Goal: Complete application form

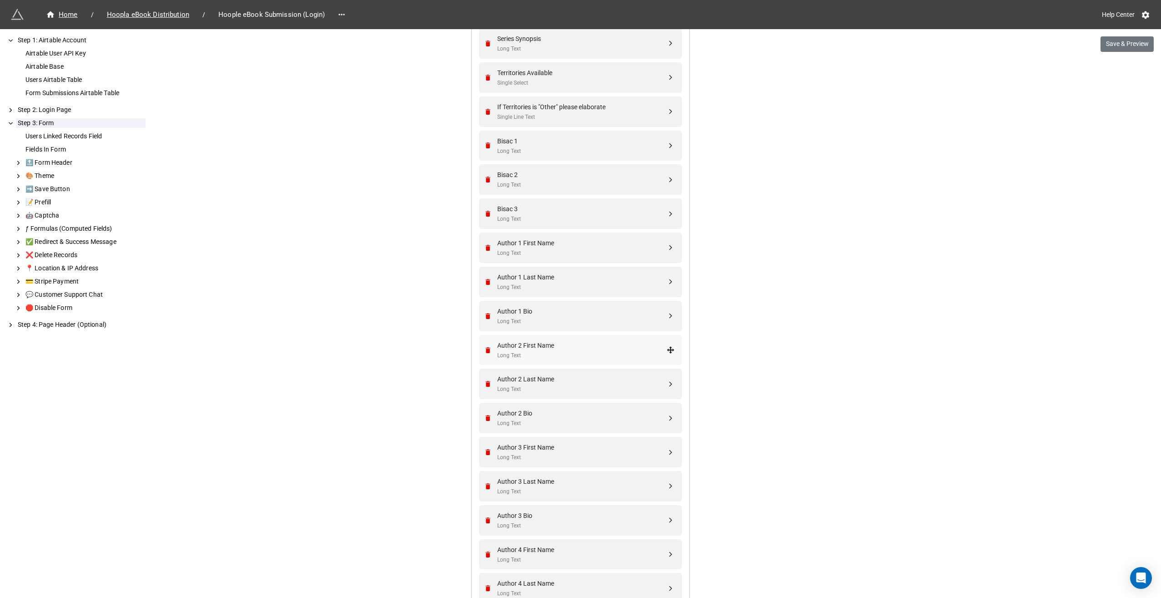
scroll to position [986, 0]
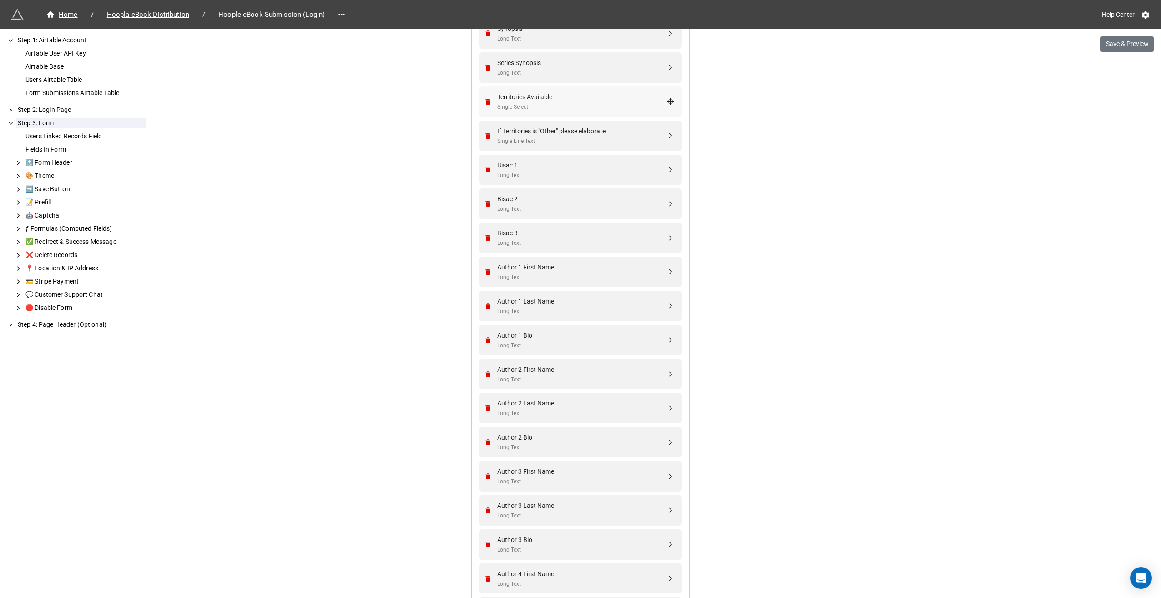
click at [600, 103] on div "Single Select" at bounding box center [581, 107] width 169 height 9
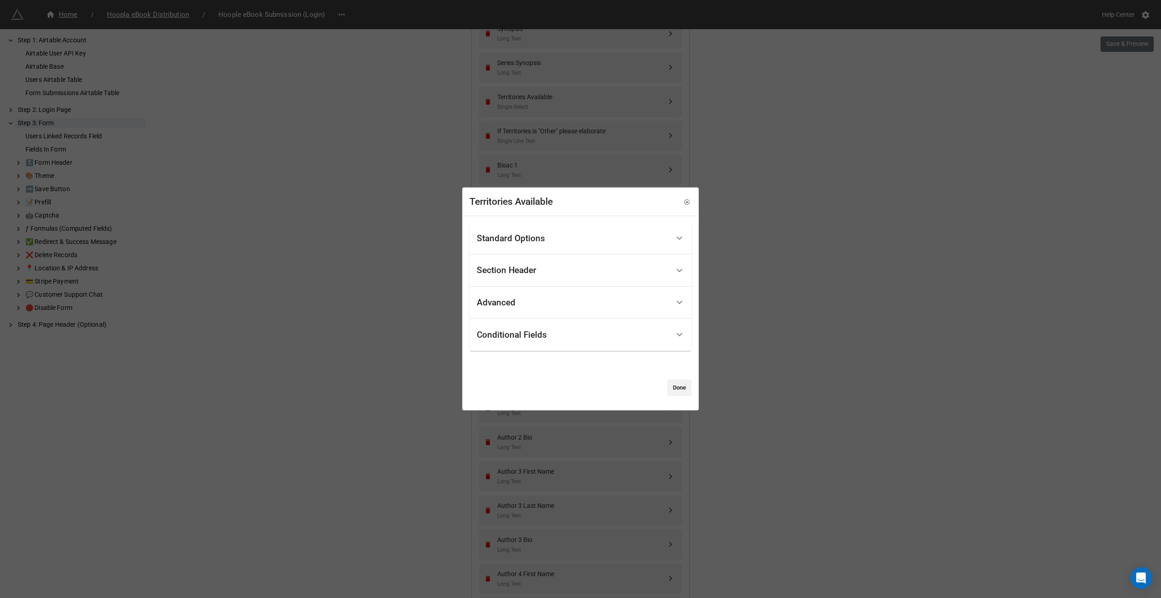
click at [555, 241] on div "Standard Options" at bounding box center [573, 237] width 192 height 21
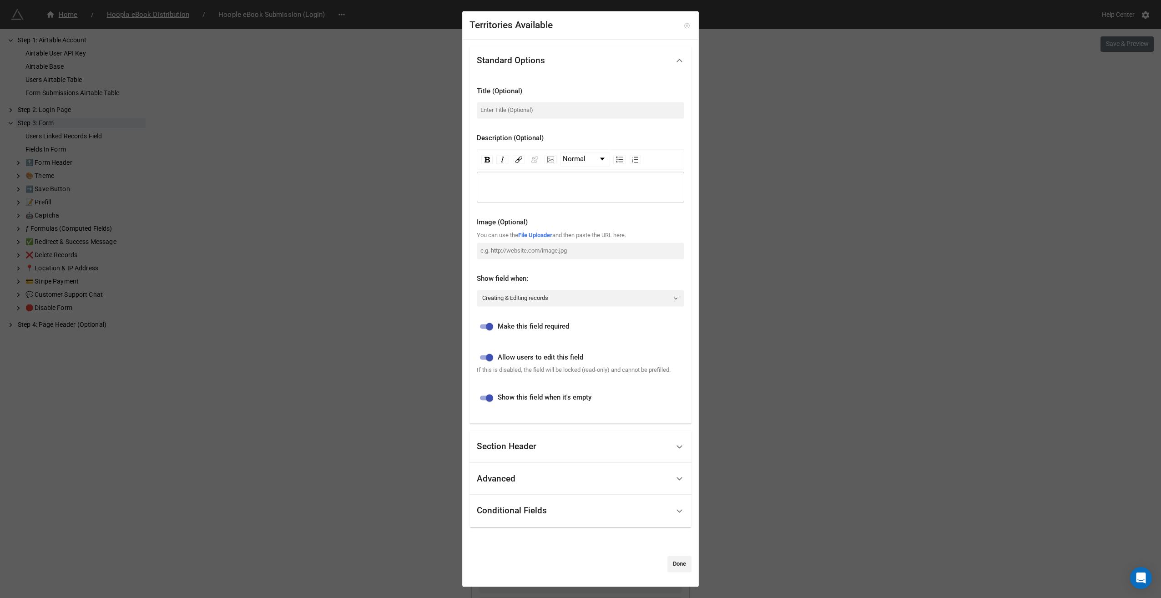
click at [684, 25] on icon at bounding box center [687, 25] width 6 height 6
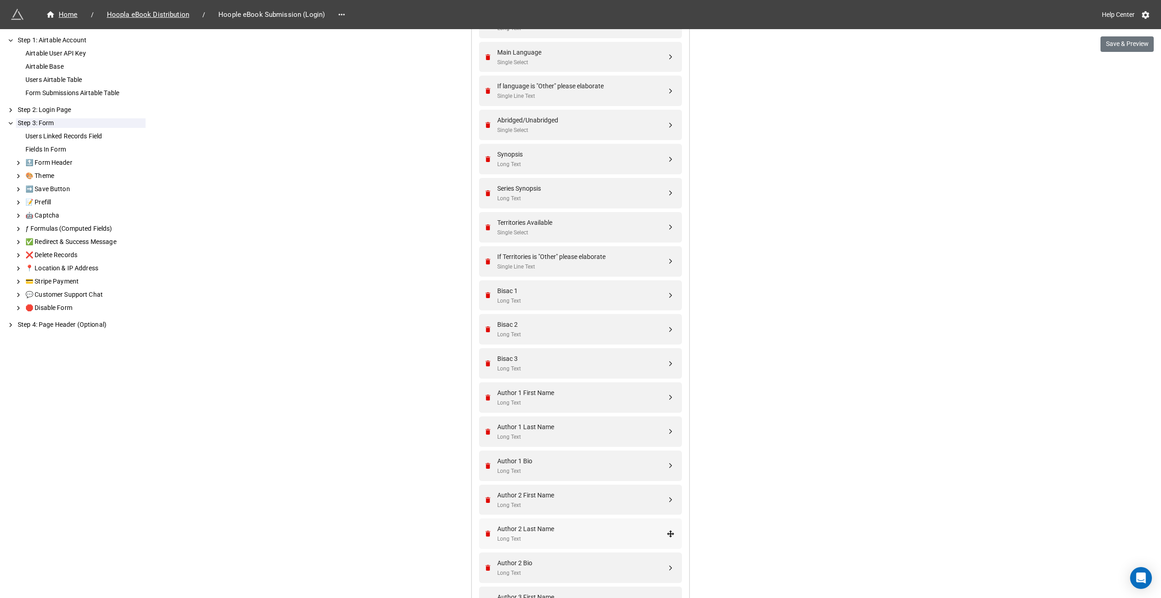
scroll to position [804, 0]
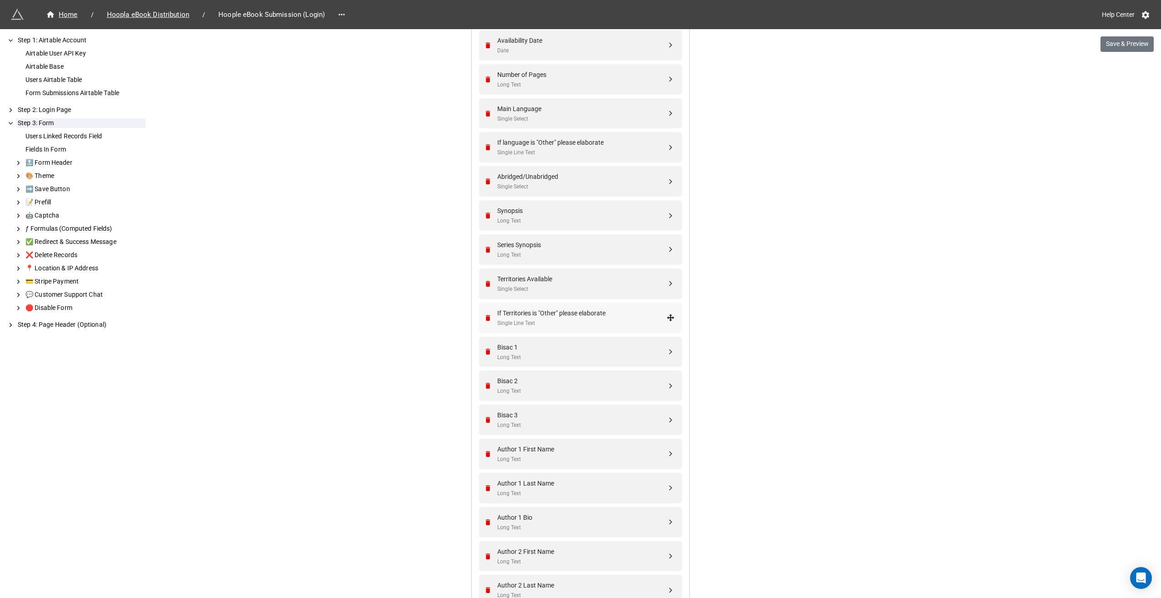
click at [620, 314] on div "If Territories is "Other" please elaborate" at bounding box center [581, 313] width 169 height 10
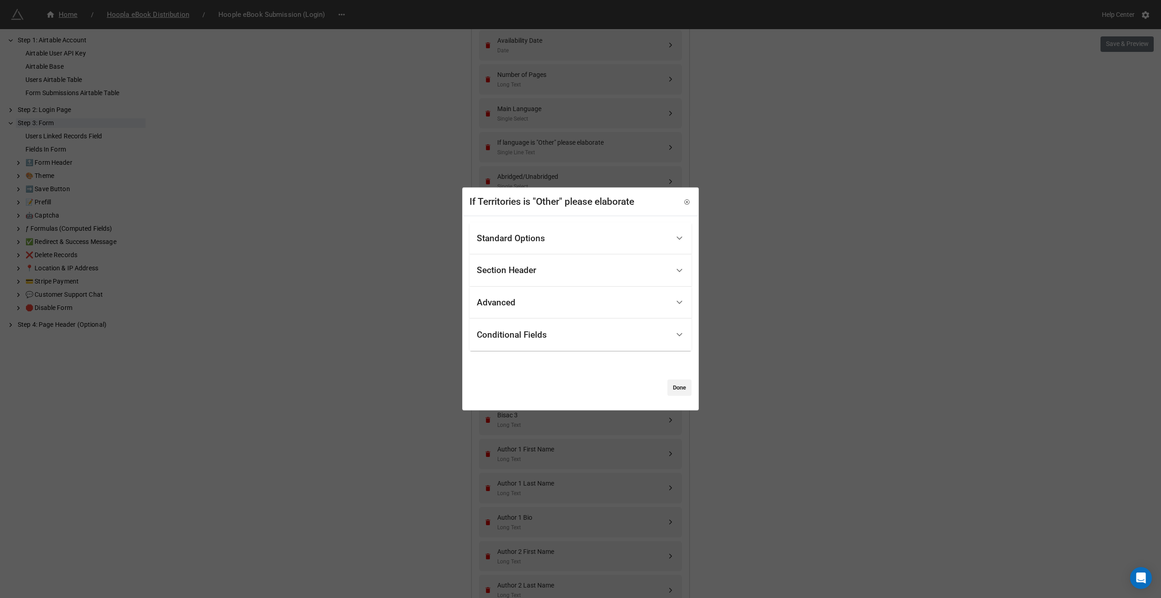
click at [567, 236] on div "Standard Options" at bounding box center [573, 237] width 192 height 21
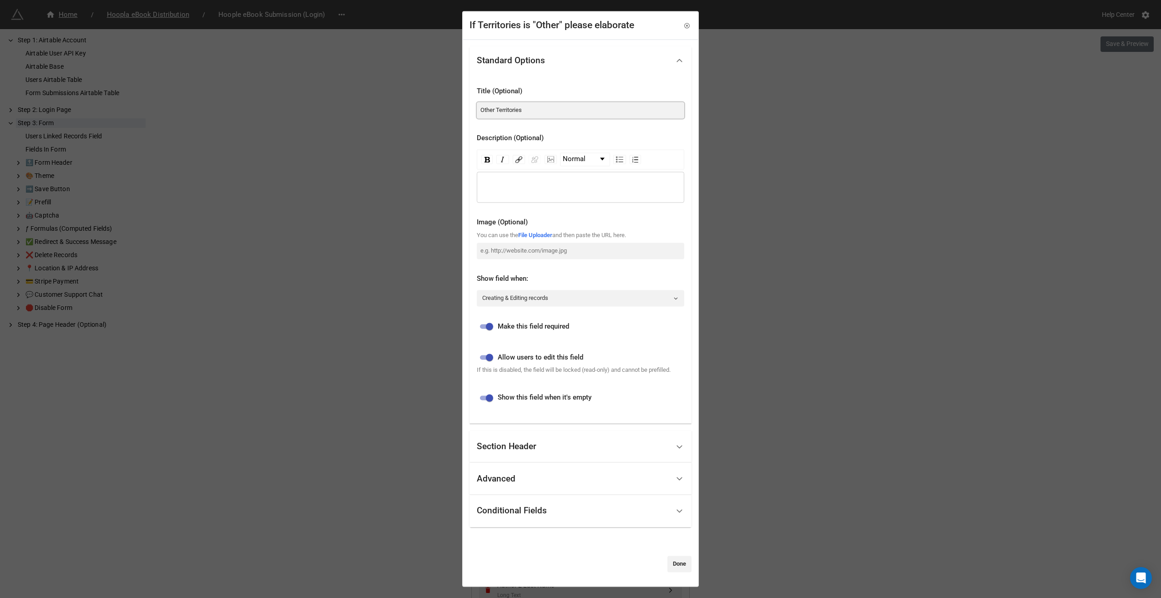
click at [527, 116] on input "Other Territories" at bounding box center [580, 110] width 207 height 16
type input "If Territories is"Other" please elaborate"
click at [675, 566] on link "Done" at bounding box center [679, 563] width 24 height 16
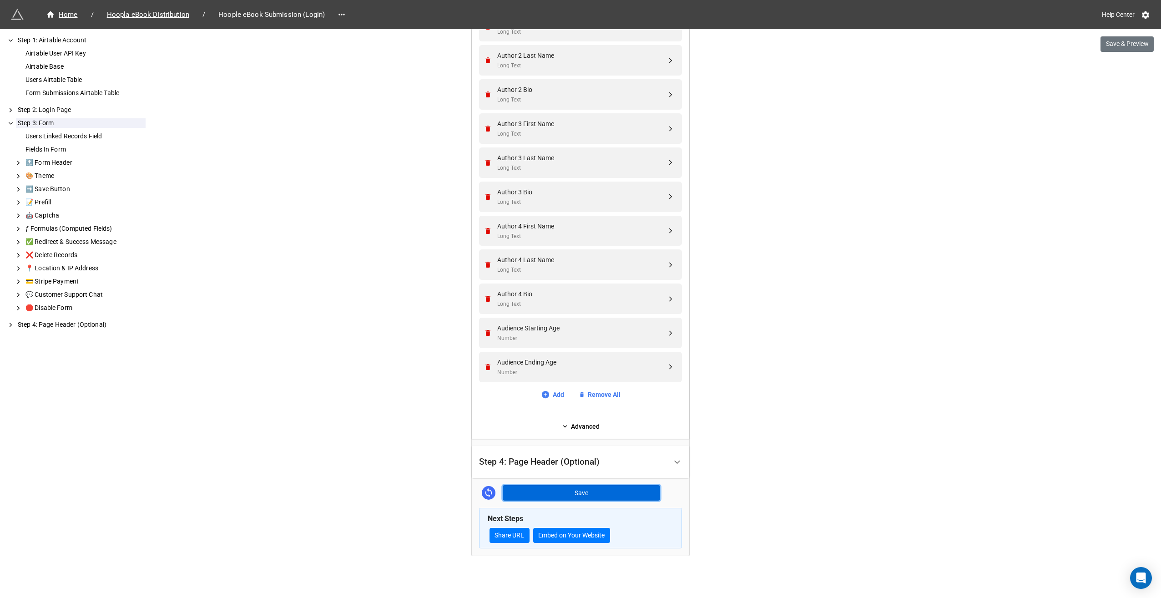
click at [587, 492] on button "Save" at bounding box center [581, 492] width 157 height 15
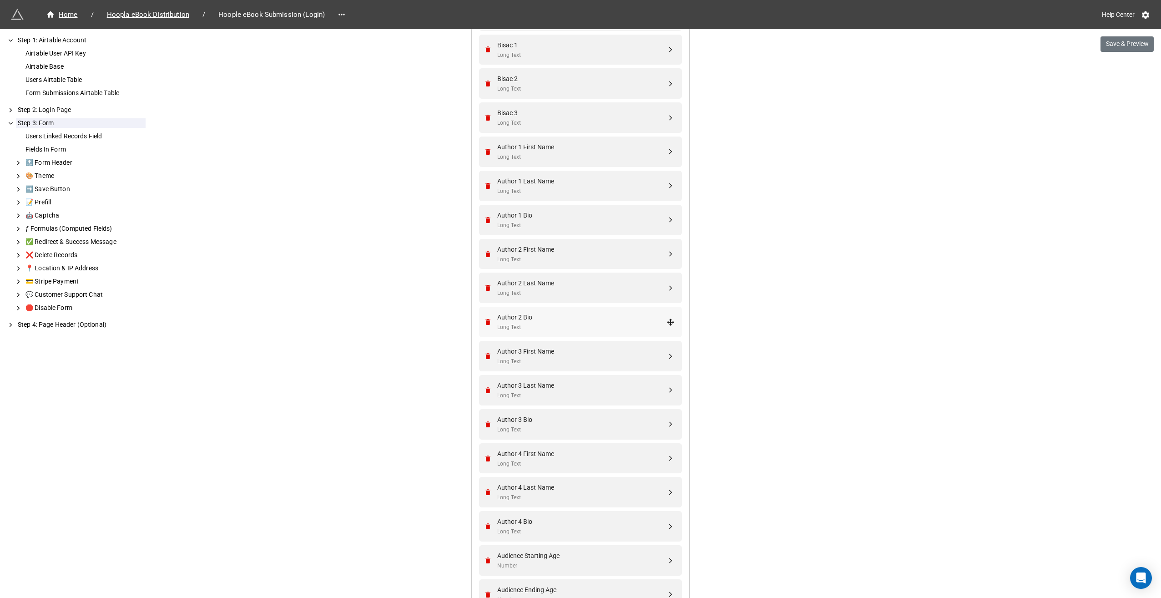
scroll to position [1061, 0]
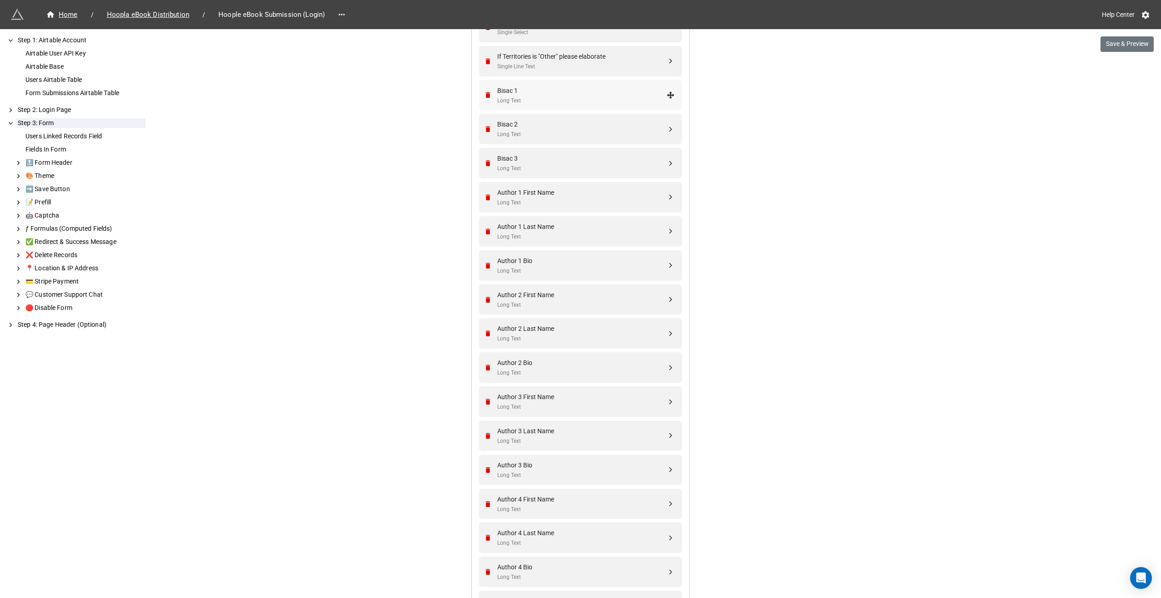
click at [637, 90] on div "Bisac 1" at bounding box center [581, 90] width 169 height 10
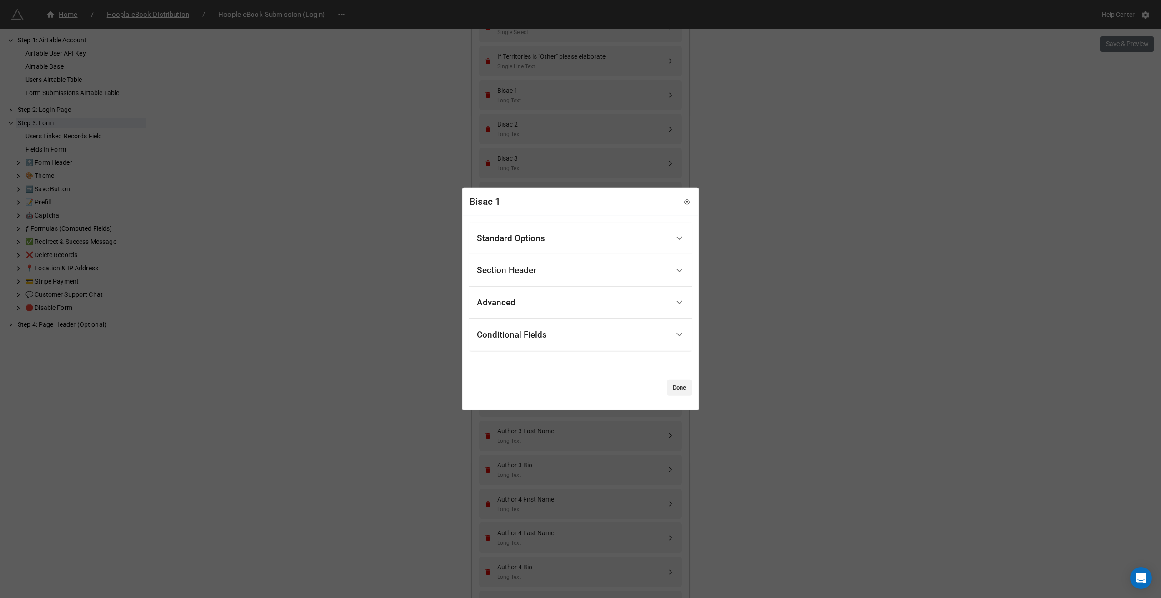
click at [540, 231] on div "Standard Options" at bounding box center [573, 237] width 192 height 21
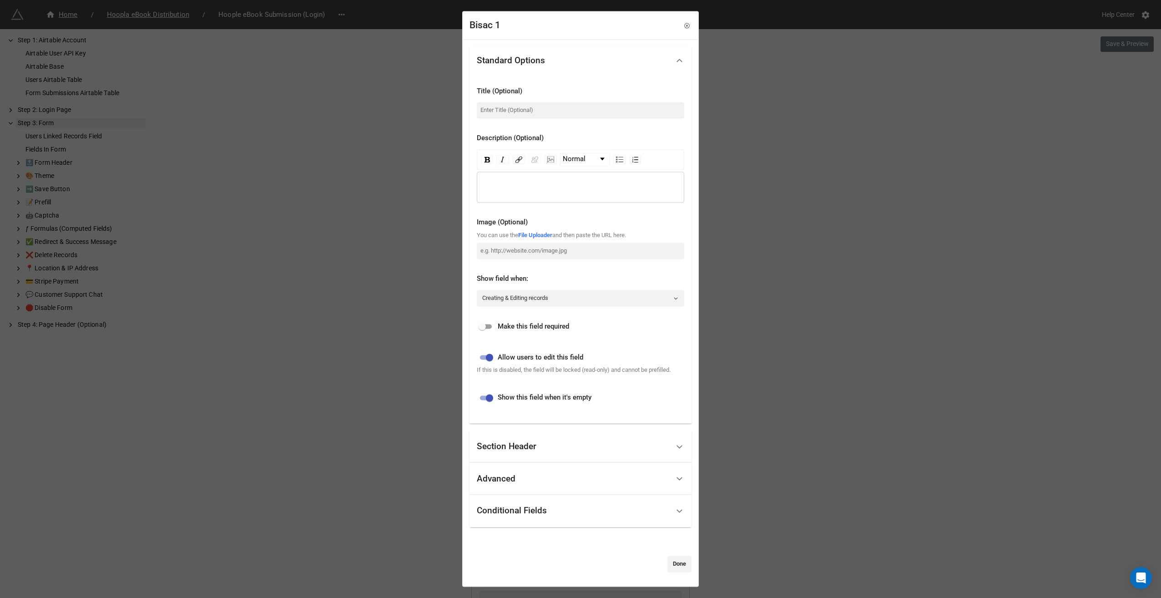
click at [541, 180] on div "rdw-wrapper" at bounding box center [580, 187] width 207 height 31
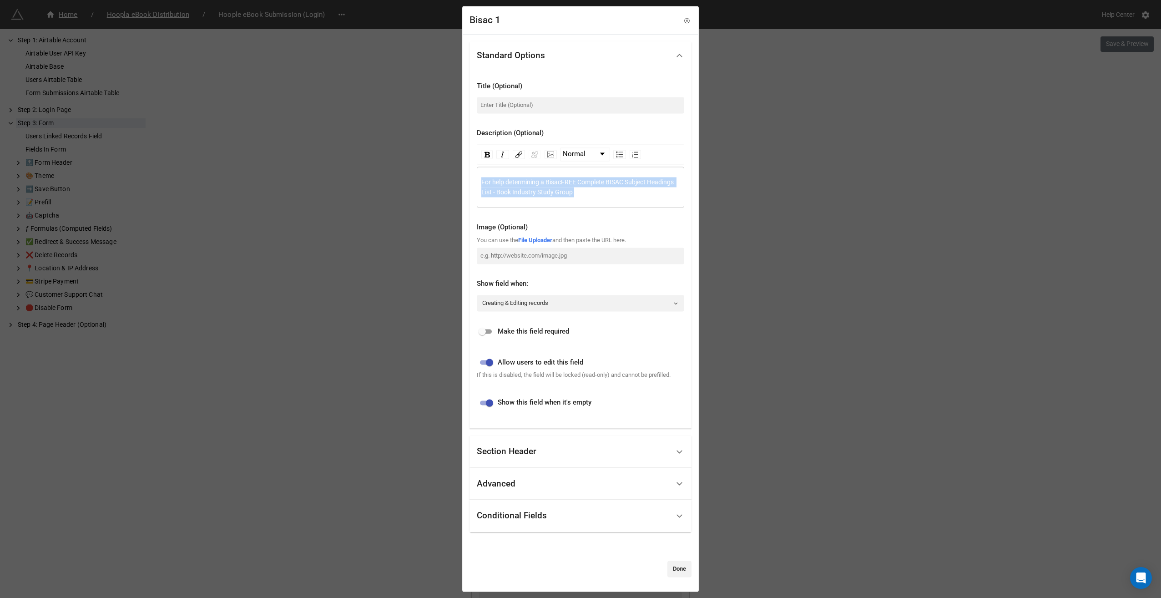
drag, startPoint x: 578, startPoint y: 193, endPoint x: 450, endPoint y: 180, distance: 128.9
click at [450, 180] on div "Bisac 1 Standard Options Title (Optional) Description (Optional) Normal For hel…" at bounding box center [580, 299] width 1161 height 598
click at [598, 198] on div "For help determining a Bisac FREE Complete BISAC Subject Headings List - Book I…" at bounding box center [580, 187] width 207 height 41
click at [533, 172] on div "For help determining a Bisac FREE Complete BISAC Subject Headings List - Book I…" at bounding box center [580, 187] width 207 height 41
click at [532, 185] on span "For help determining a Bisac" at bounding box center [521, 182] width 80 height 7
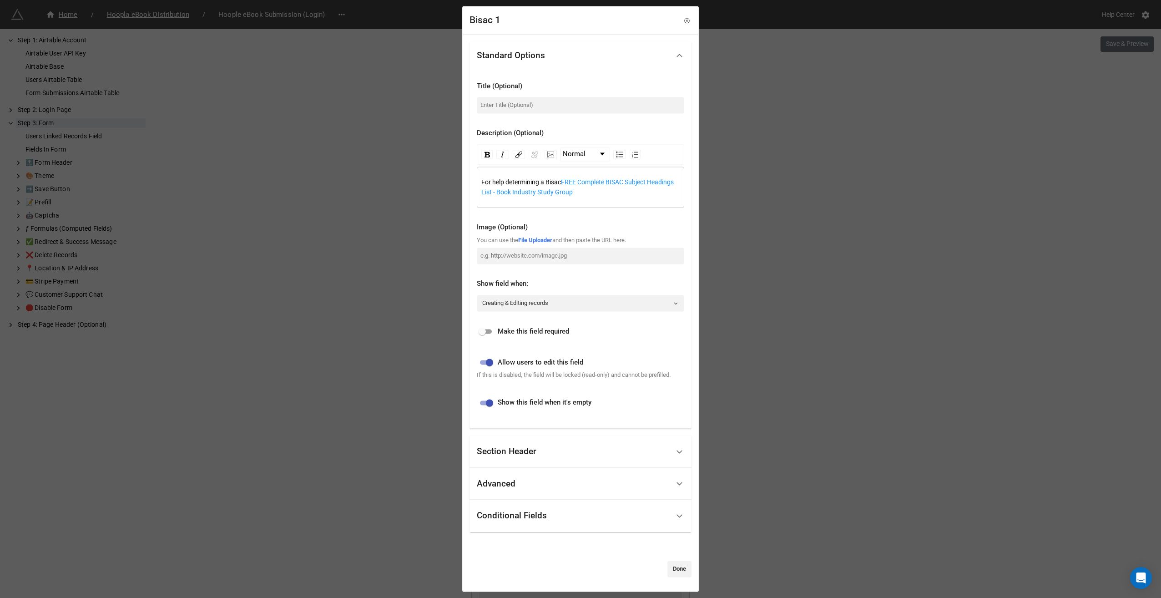
click at [560, 182] on span "For help determining a Bisac" at bounding box center [521, 182] width 80 height 7
drag, startPoint x: 572, startPoint y: 183, endPoint x: 584, endPoint y: 186, distance: 12.6
click at [583, 186] on span "For help determining a Bisac go here" at bounding box center [532, 182] width 102 height 7
click at [518, 154] on img "rdw-link-control" at bounding box center [518, 154] width 7 height 7
click at [534, 222] on input "Link Target" at bounding box center [566, 225] width 92 height 10
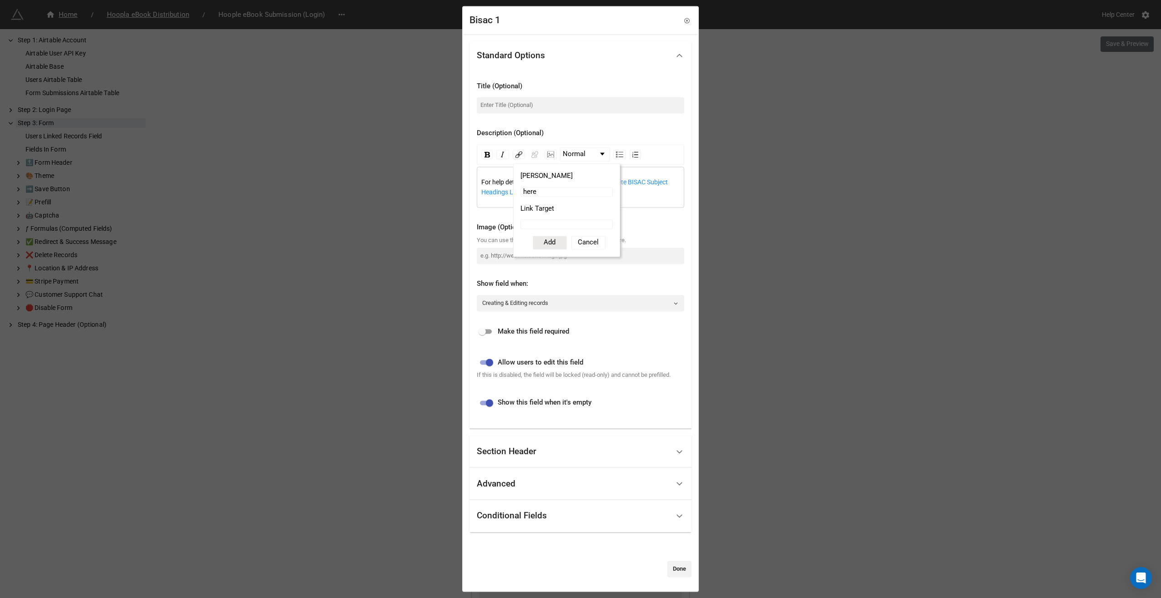
paste input "https://www.bisg.org/complete-bisac-subject-headings-list"
type input "https://www.bisg.org/complete-bisac-subject-headings-list"
click at [543, 242] on button "Add" at bounding box center [550, 243] width 34 height 14
drag, startPoint x: 614, startPoint y: 198, endPoint x: 588, endPoint y: 185, distance: 29.3
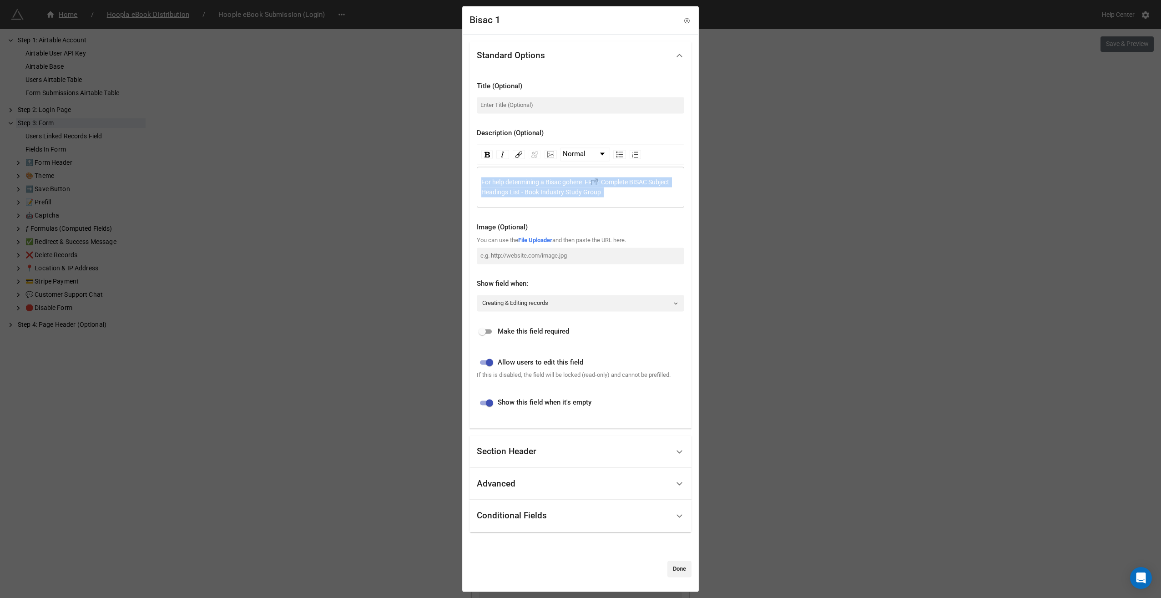
click at [588, 186] on div "For help determining a Bisac go here FREE Complete BISAC Subject Headings List …" at bounding box center [580, 187] width 207 height 41
click at [607, 192] on div "For help determining a Bisac go here FREE Complete BISAC Subject Headings List …" at bounding box center [580, 187] width 199 height 20
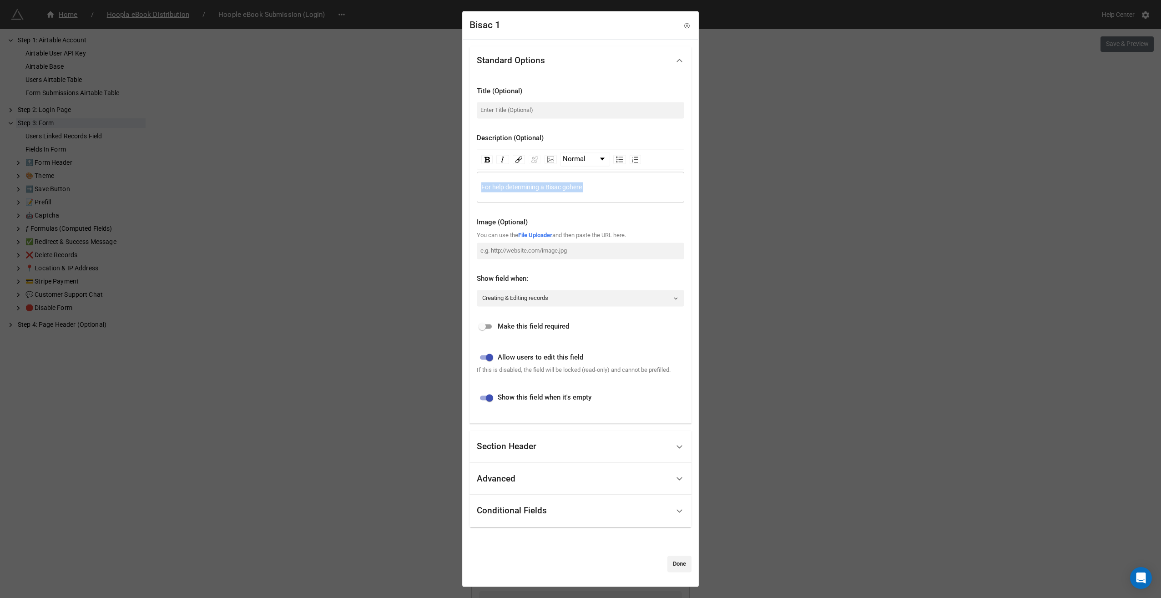
drag, startPoint x: 588, startPoint y: 187, endPoint x: 465, endPoint y: 189, distance: 122.8
click at [465, 189] on div "Standard Options Title (Optional) Description (Optional) Normal For help determ…" at bounding box center [580, 313] width 235 height 546
copy div "For help determining a Bisac go here"
click at [674, 560] on link "Done" at bounding box center [679, 563] width 24 height 16
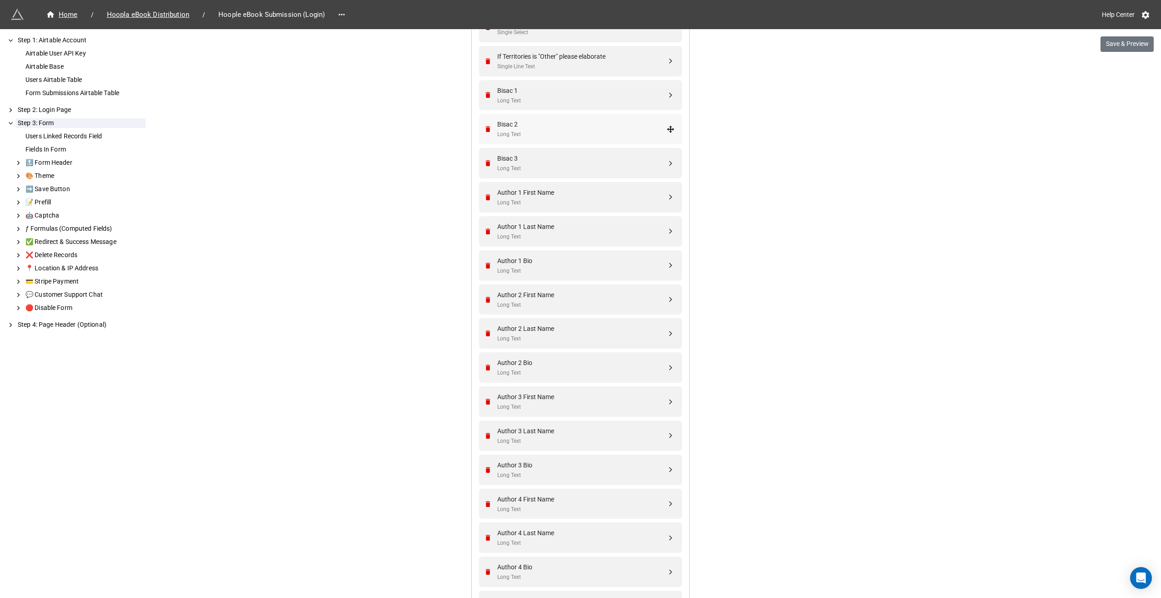
click at [550, 125] on div "Bisac 2" at bounding box center [581, 124] width 169 height 10
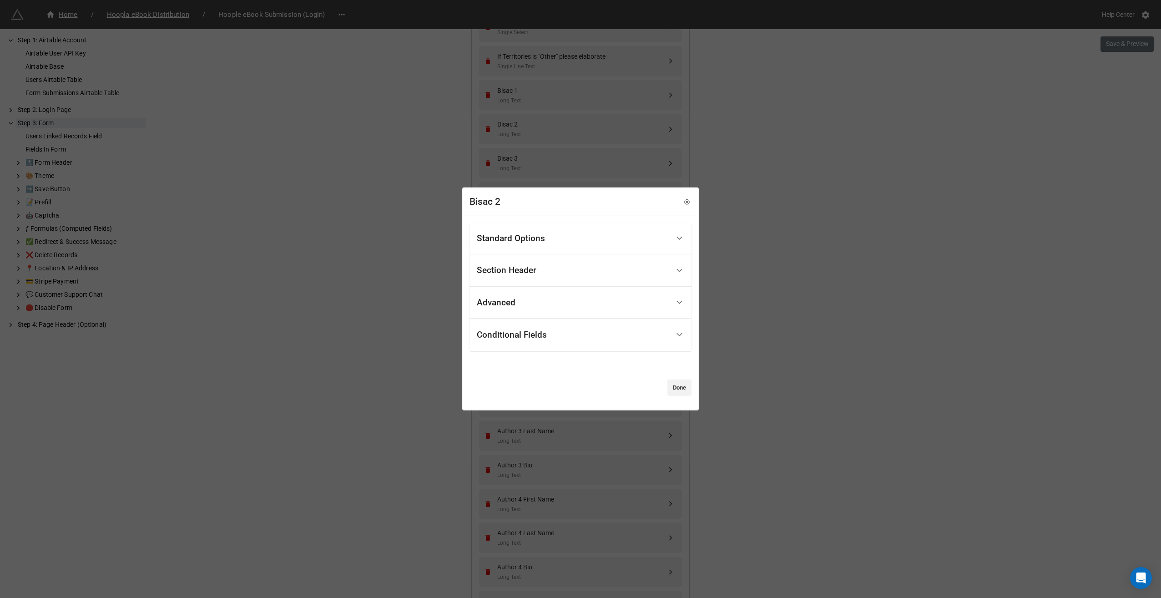
click at [523, 240] on div "Standard Options" at bounding box center [511, 238] width 68 height 9
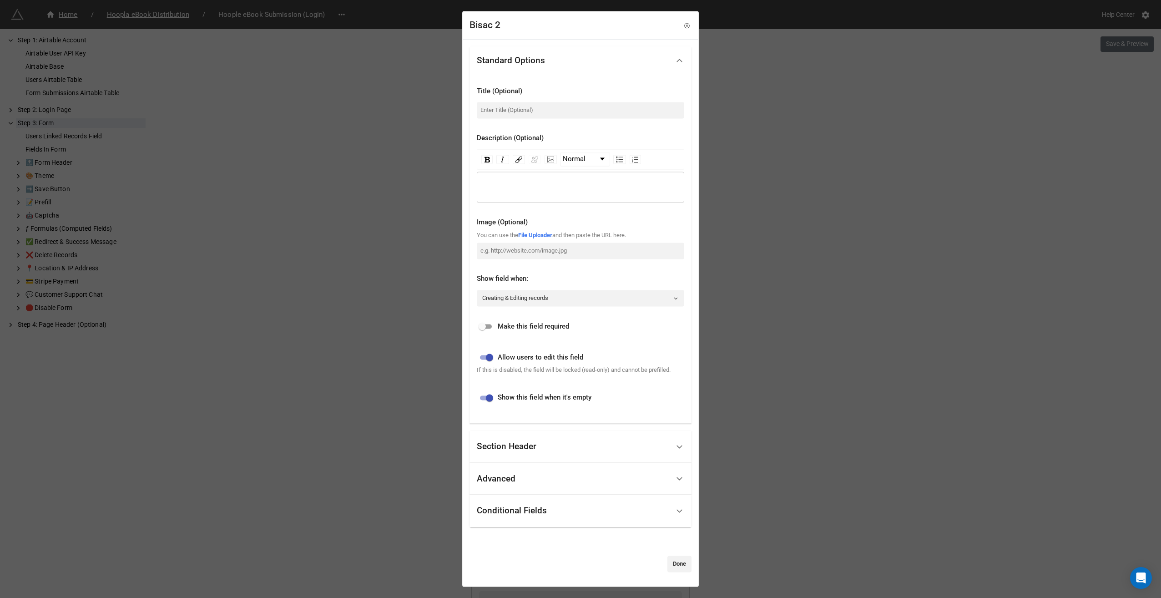
click at [530, 185] on div "rdw-editor" at bounding box center [580, 187] width 199 height 10
click at [677, 564] on link "Done" at bounding box center [679, 563] width 24 height 16
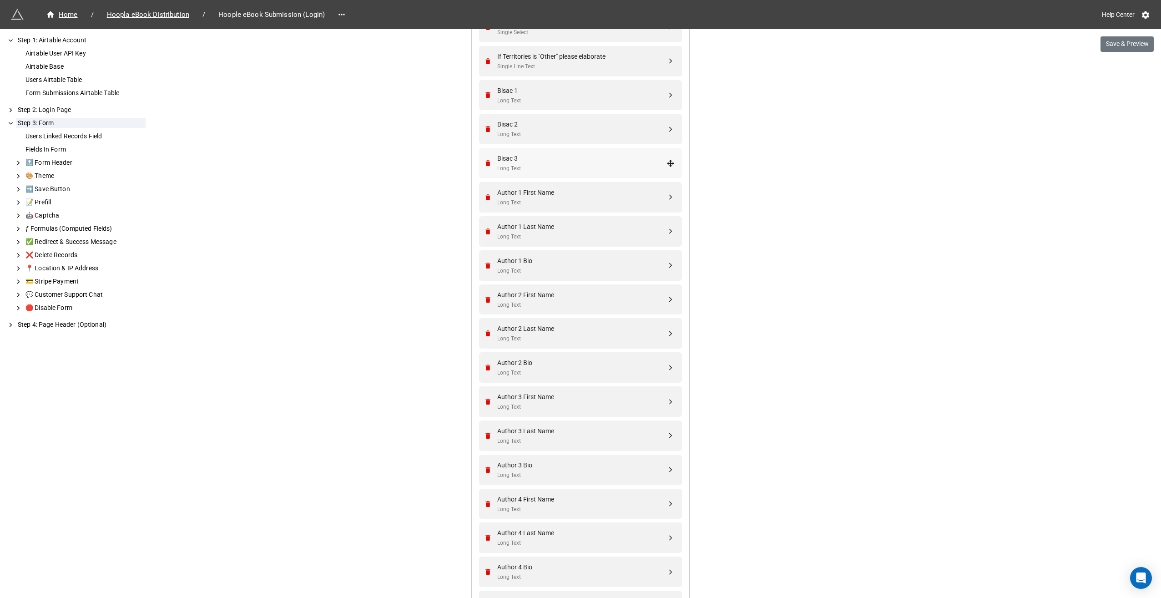
click at [534, 162] on div "Bisac 3 Long Text" at bounding box center [581, 163] width 169 height 20
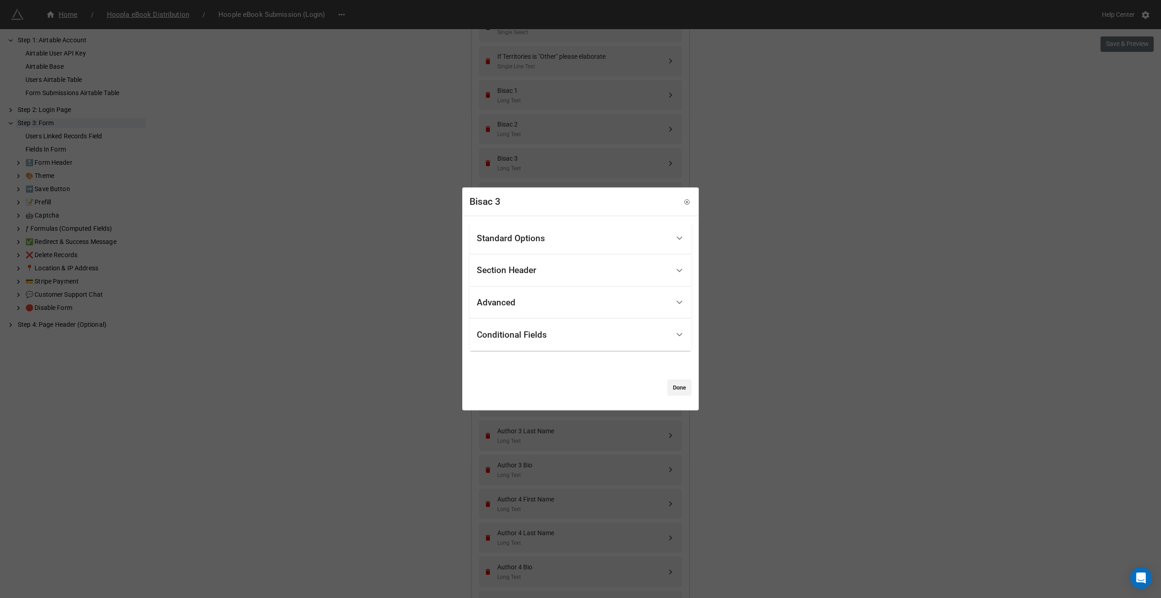
click at [543, 240] on div "Standard Options" at bounding box center [511, 238] width 68 height 9
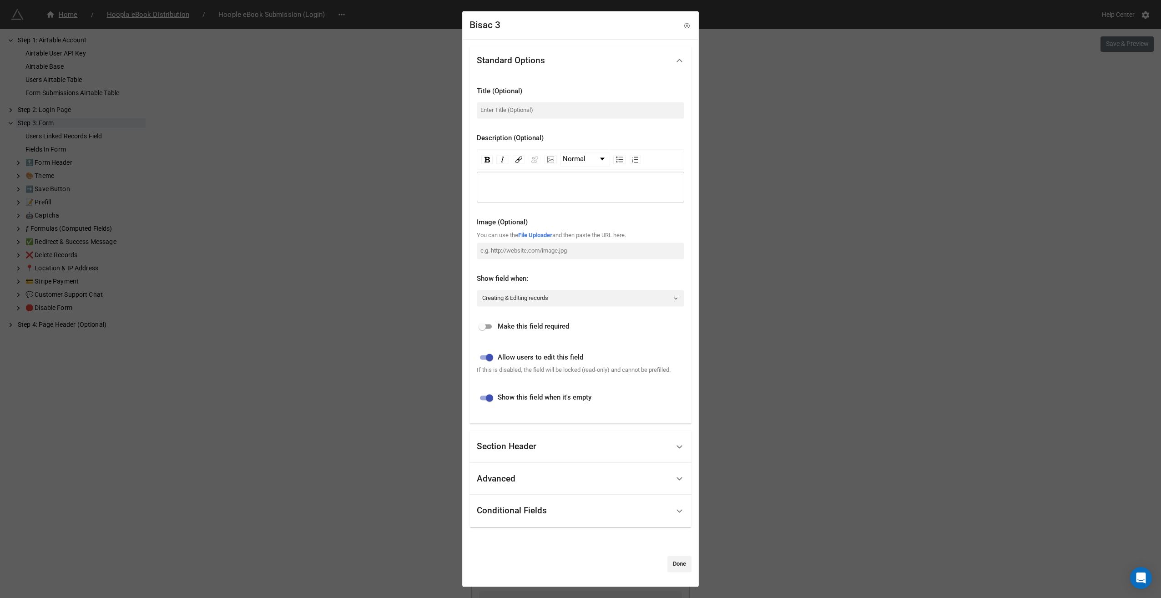
click at [510, 184] on div "rdw-editor" at bounding box center [580, 187] width 199 height 10
click at [677, 567] on link "Done" at bounding box center [679, 563] width 24 height 16
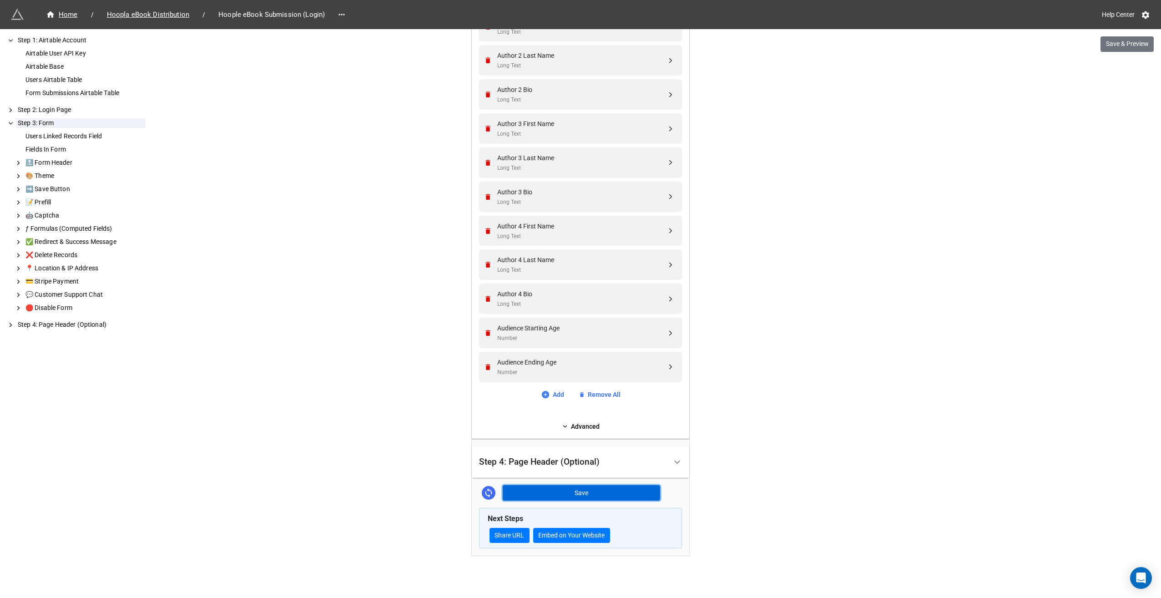
click at [573, 492] on button "Save" at bounding box center [581, 492] width 157 height 15
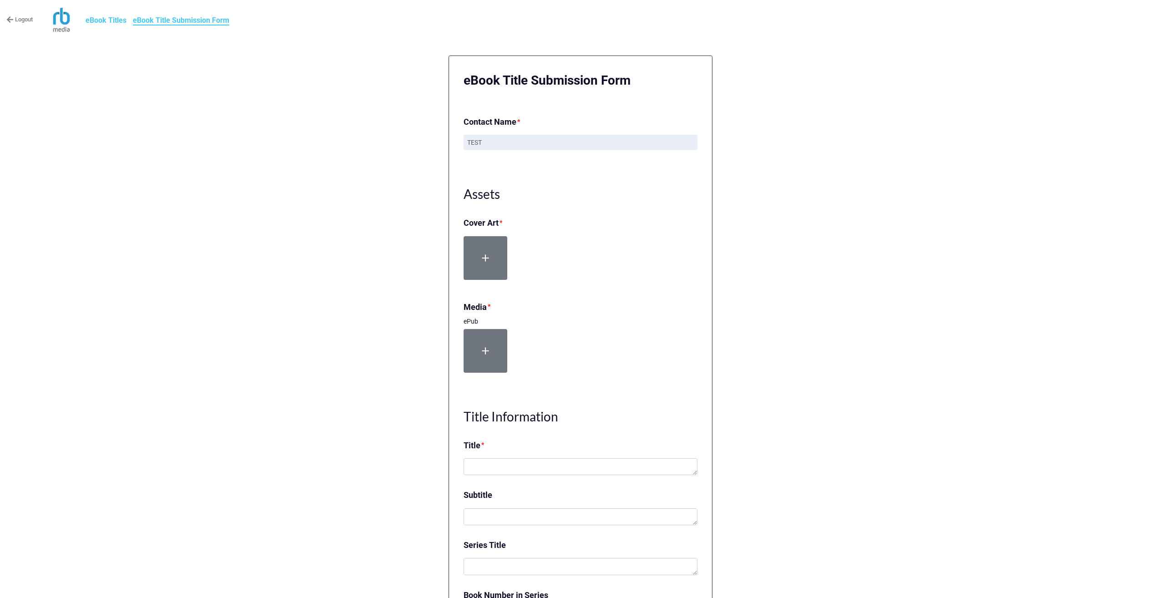
scroll to position [852, 0]
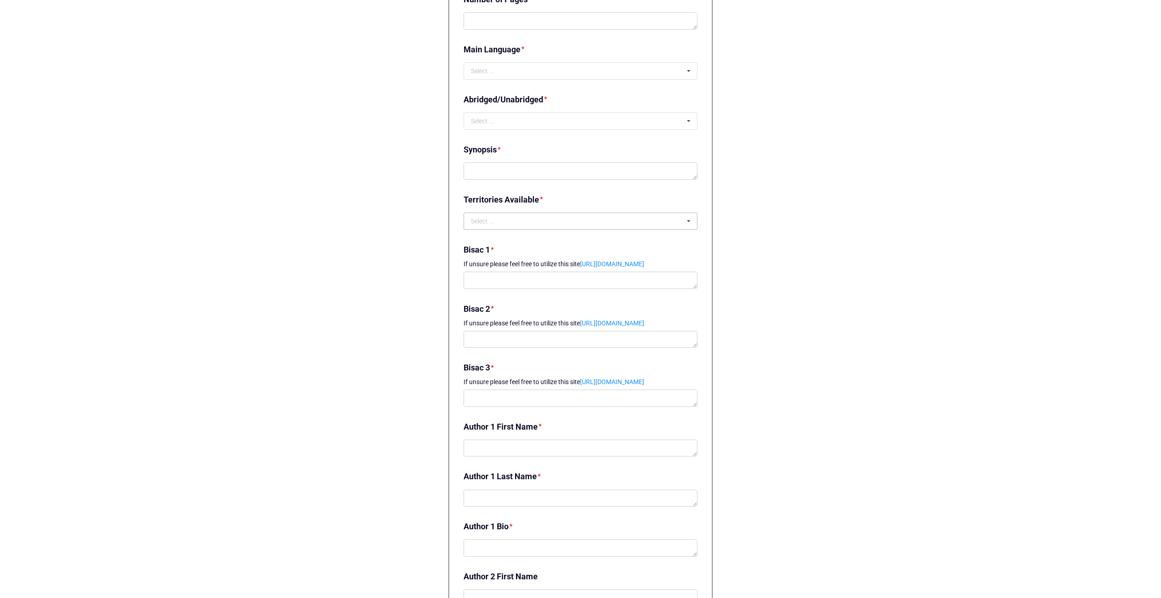
click at [690, 218] on icon at bounding box center [689, 221] width 14 height 17
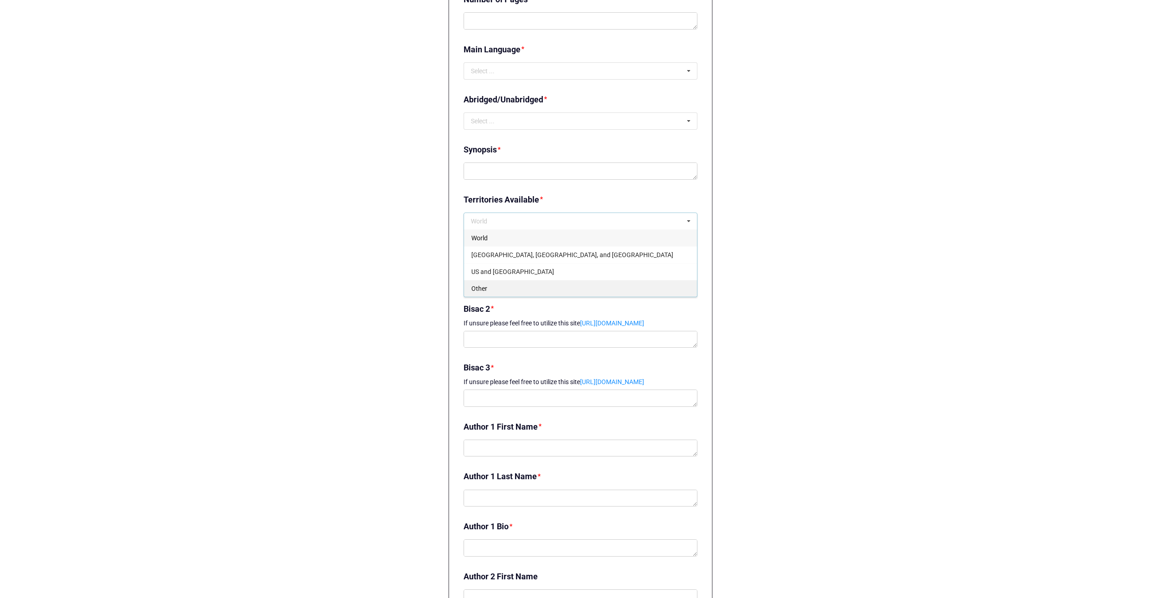
click at [482, 285] on span "Other" at bounding box center [479, 288] width 16 height 7
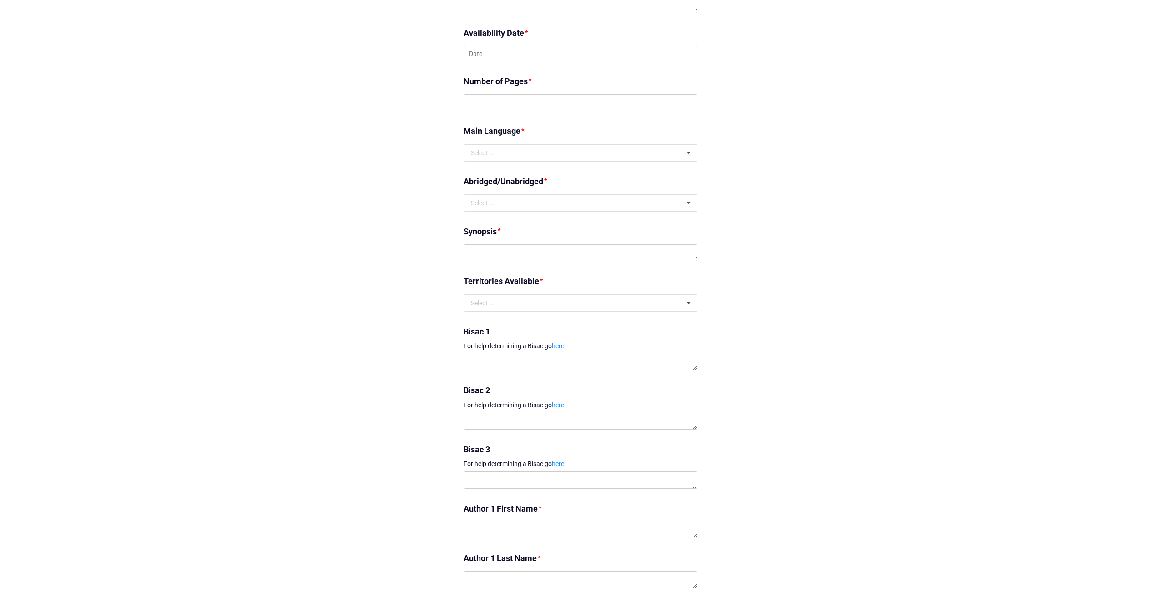
scroll to position [819, 0]
click at [559, 404] on link "here" at bounding box center [558, 404] width 12 height 7
click at [558, 459] on link "here" at bounding box center [558, 462] width 12 height 7
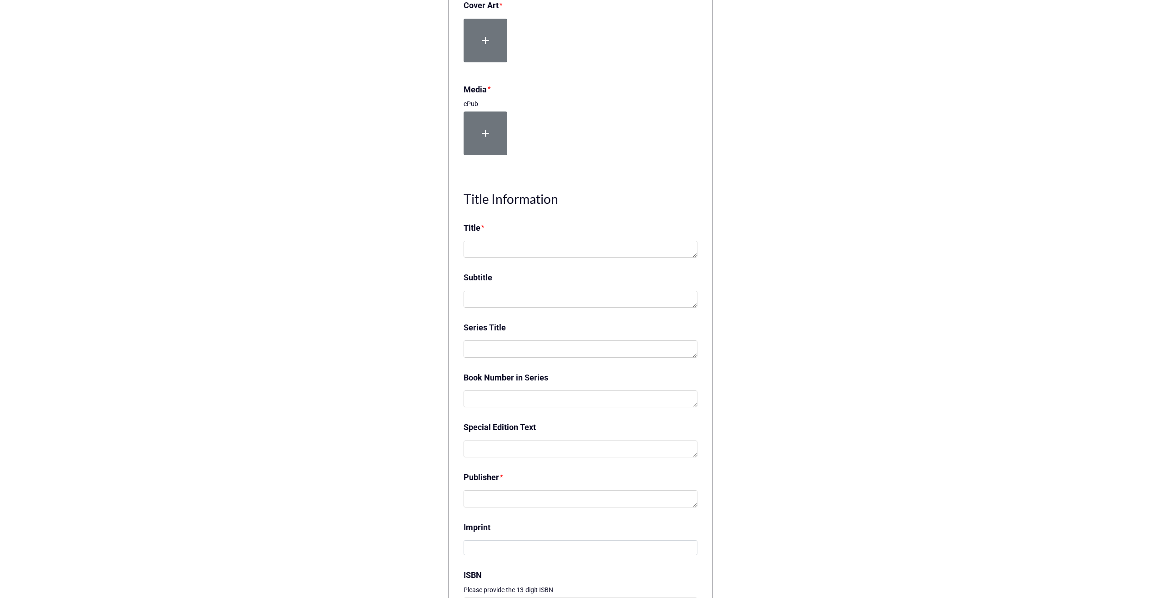
scroll to position [0, 0]
